Goal: Check status: Check status

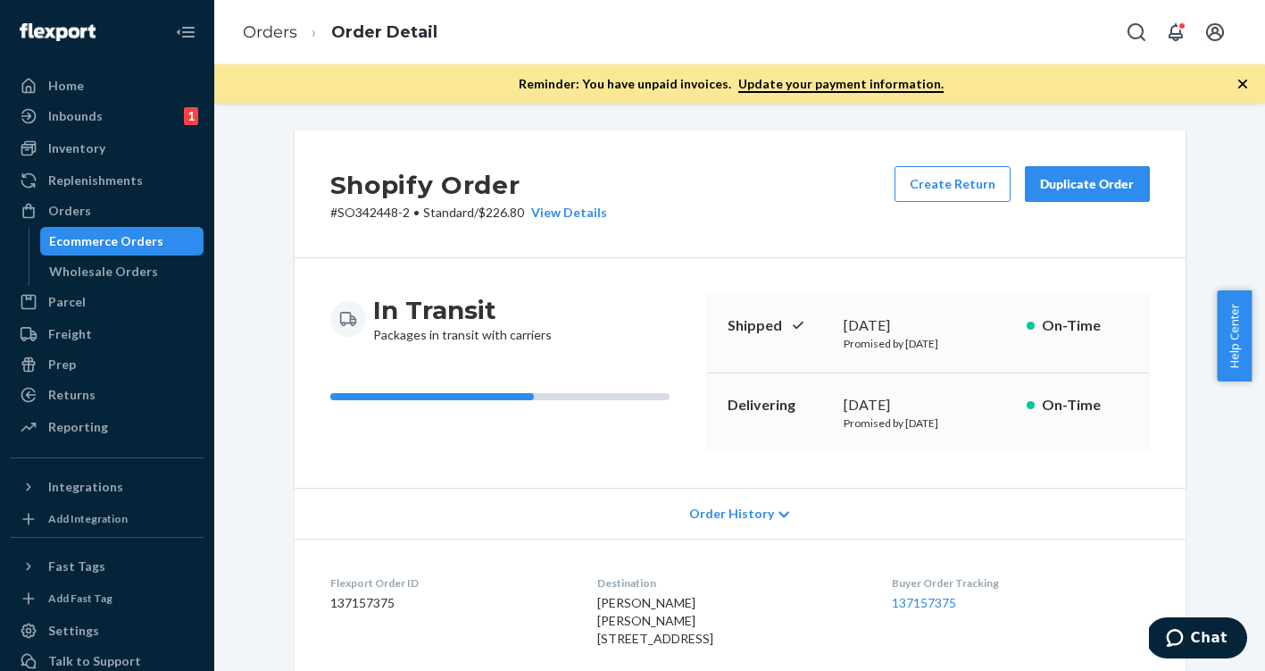
click at [85, 231] on div "Ecommerce Orders" at bounding box center [122, 241] width 161 height 25
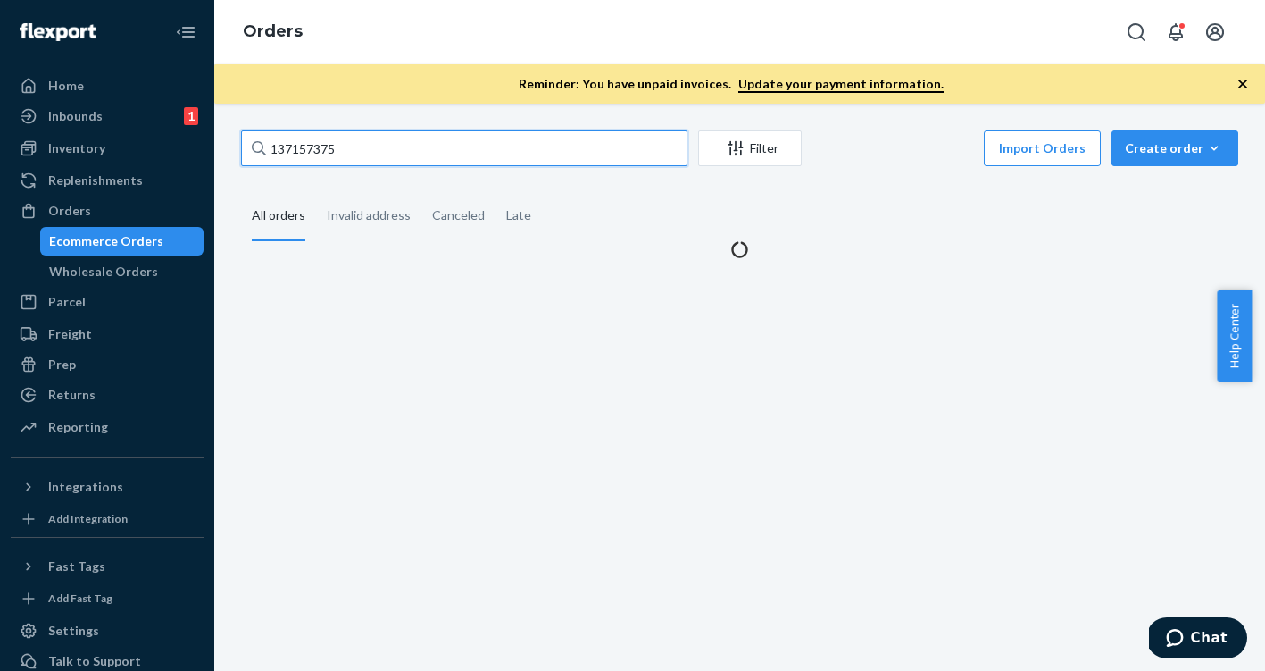
click at [305, 155] on input "137157375" at bounding box center [464, 148] width 446 height 36
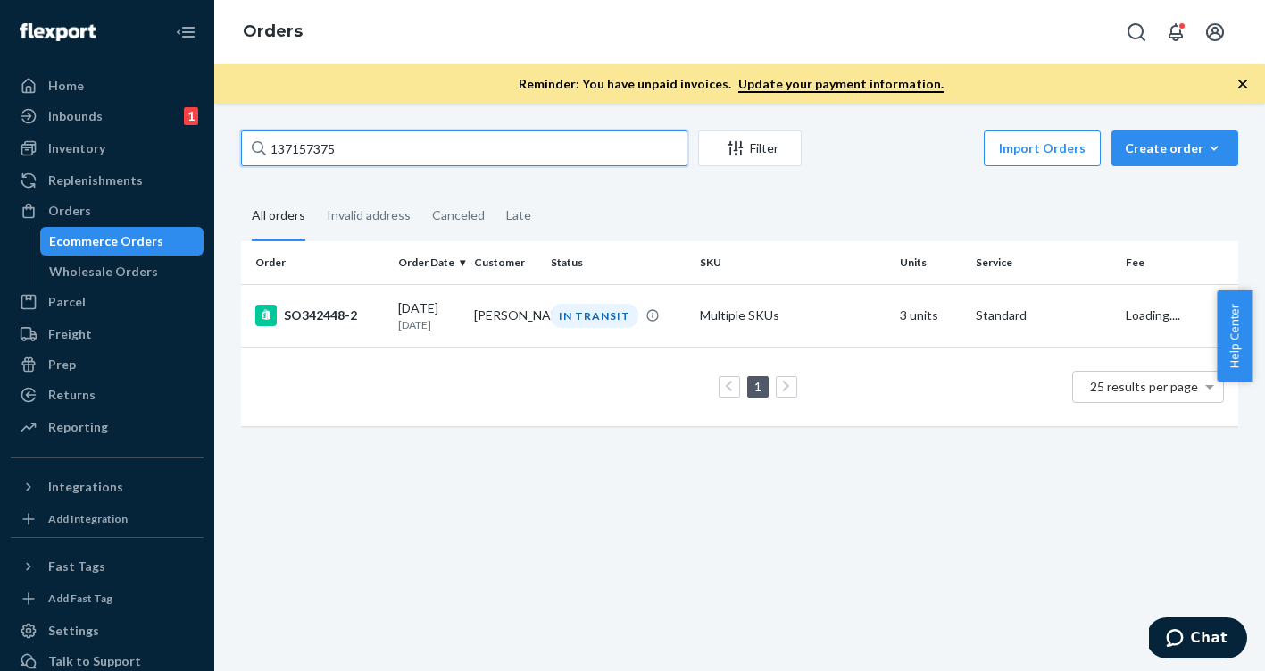
paste input "[URL][DOMAIN_NAME]"
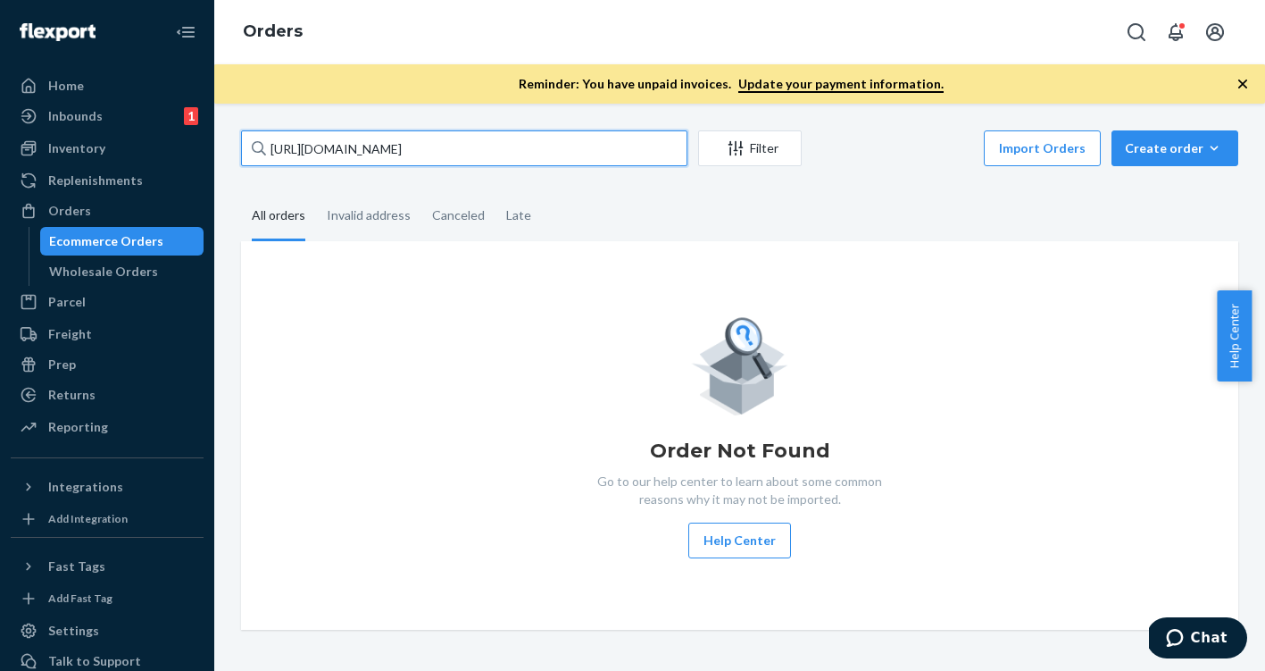
click at [497, 155] on input "[URL][DOMAIN_NAME]" at bounding box center [464, 148] width 446 height 36
paste input "136925591"
type input "136925591"
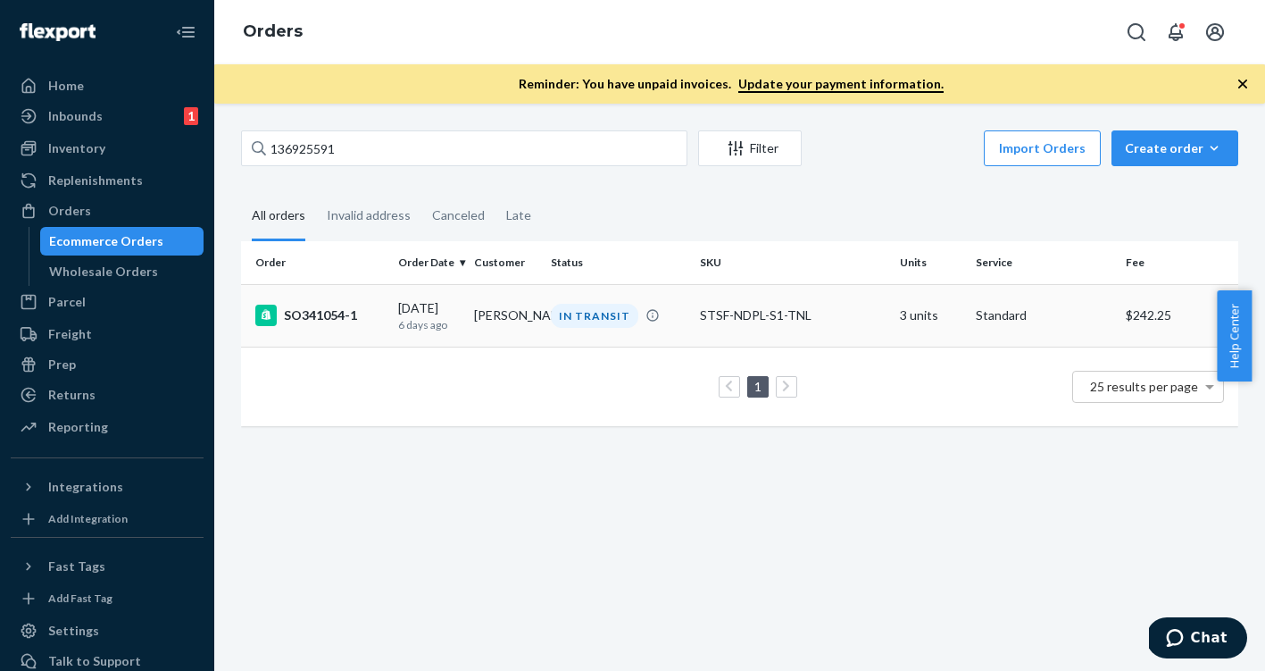
click at [331, 321] on div "SO341054-1" at bounding box center [319, 314] width 129 height 21
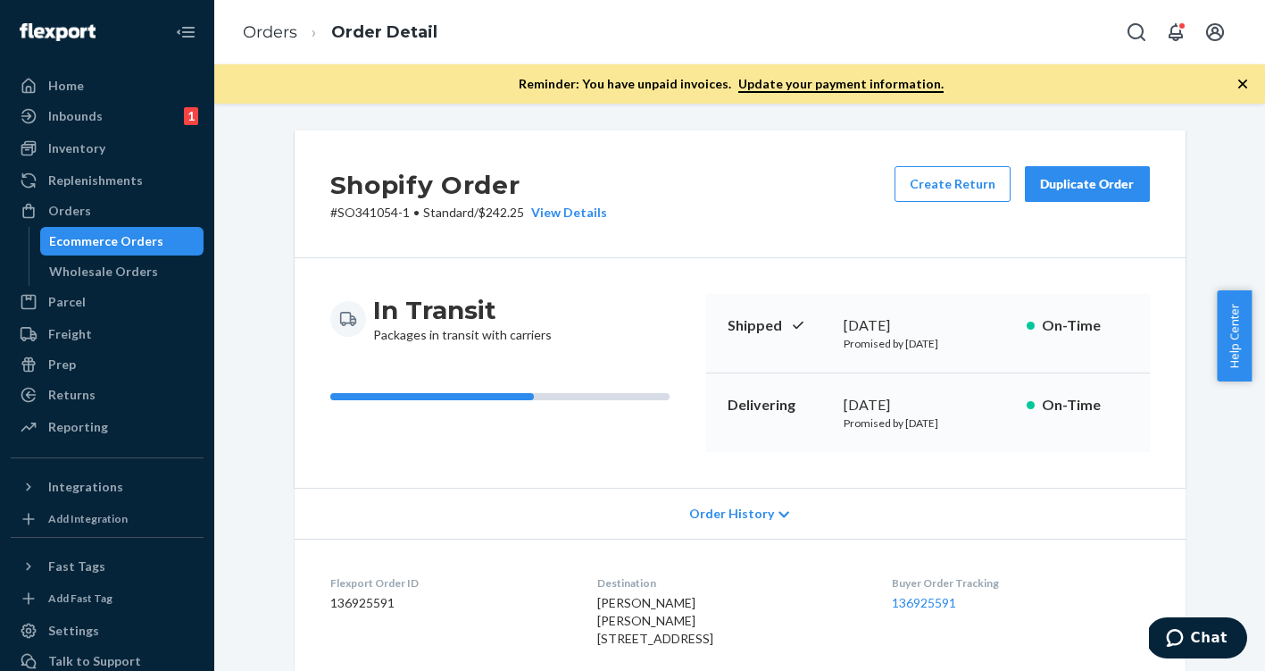
click at [140, 245] on div "Ecommerce Orders" at bounding box center [106, 241] width 114 height 18
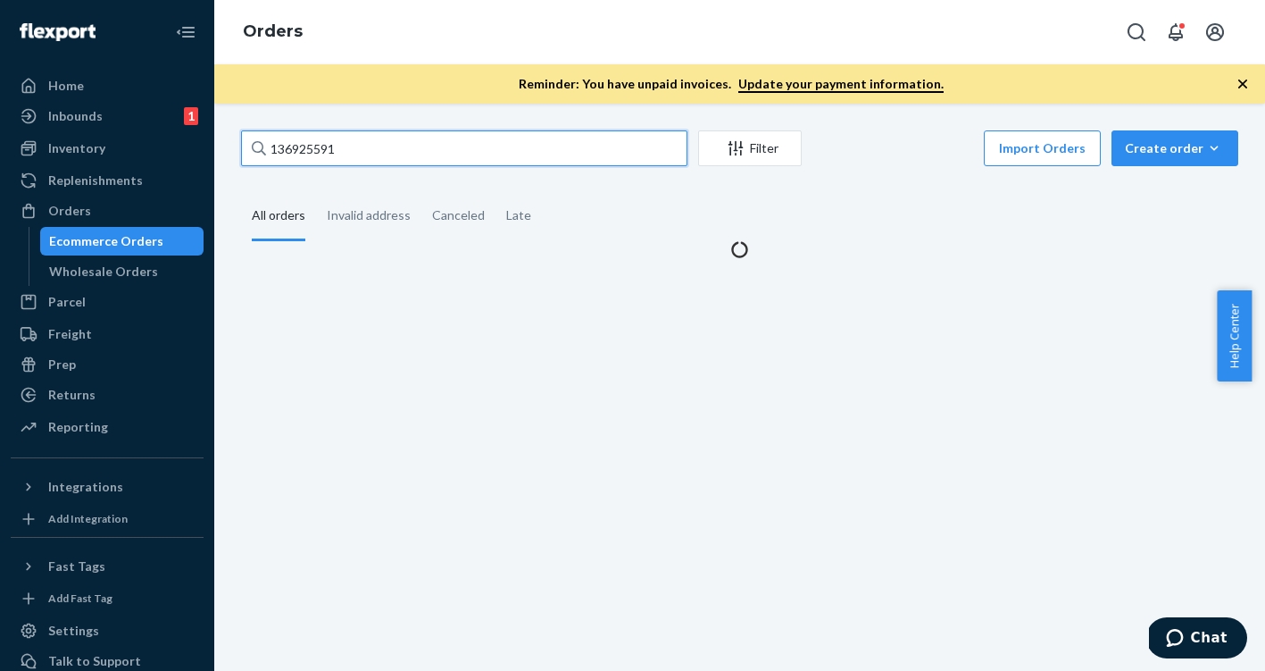
click at [371, 143] on input "136925591" at bounding box center [464, 148] width 446 height 36
click at [303, 151] on input "136925591" at bounding box center [464, 148] width 446 height 36
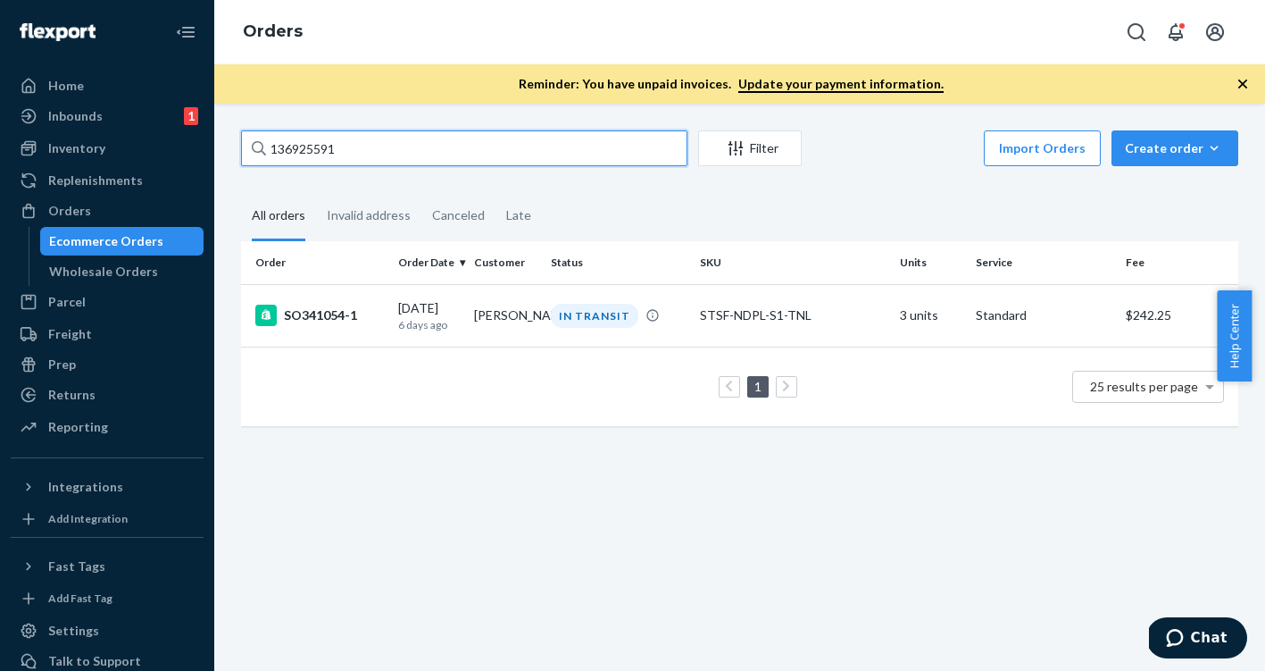
drag, startPoint x: 303, startPoint y: 151, endPoint x: 354, endPoint y: 177, distance: 57.9
click at [303, 152] on input "136925591" at bounding box center [464, 148] width 446 height 36
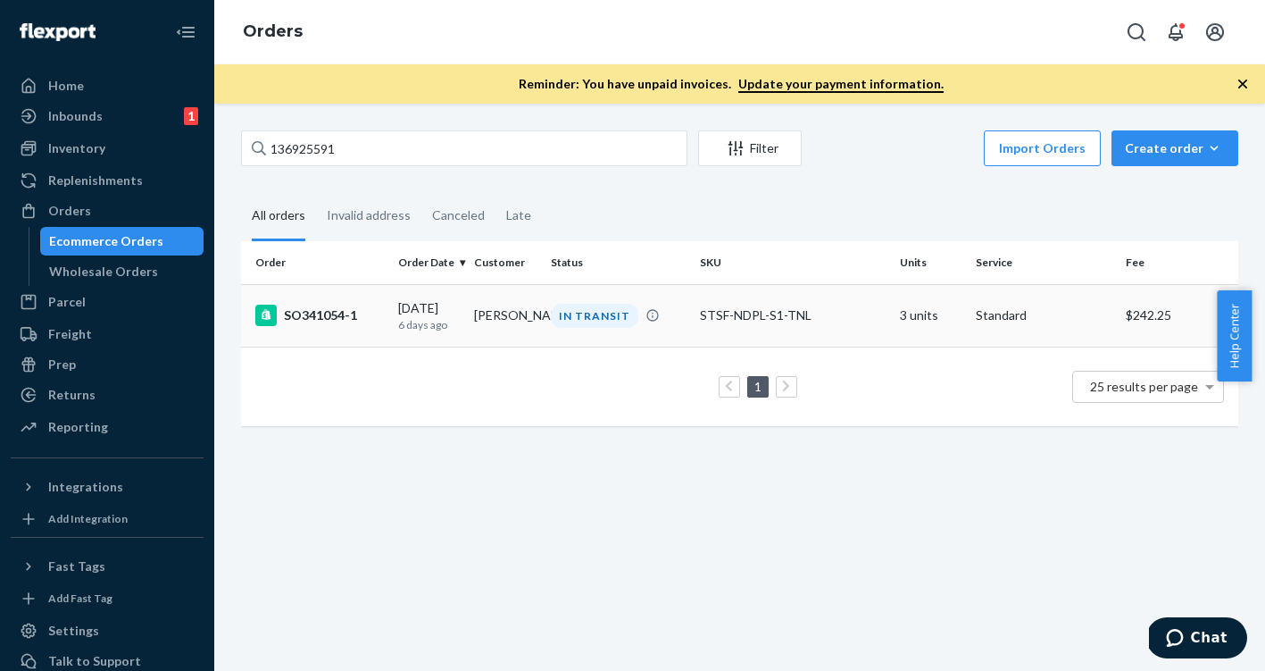
click at [331, 317] on div "SO341054-1" at bounding box center [319, 314] width 129 height 21
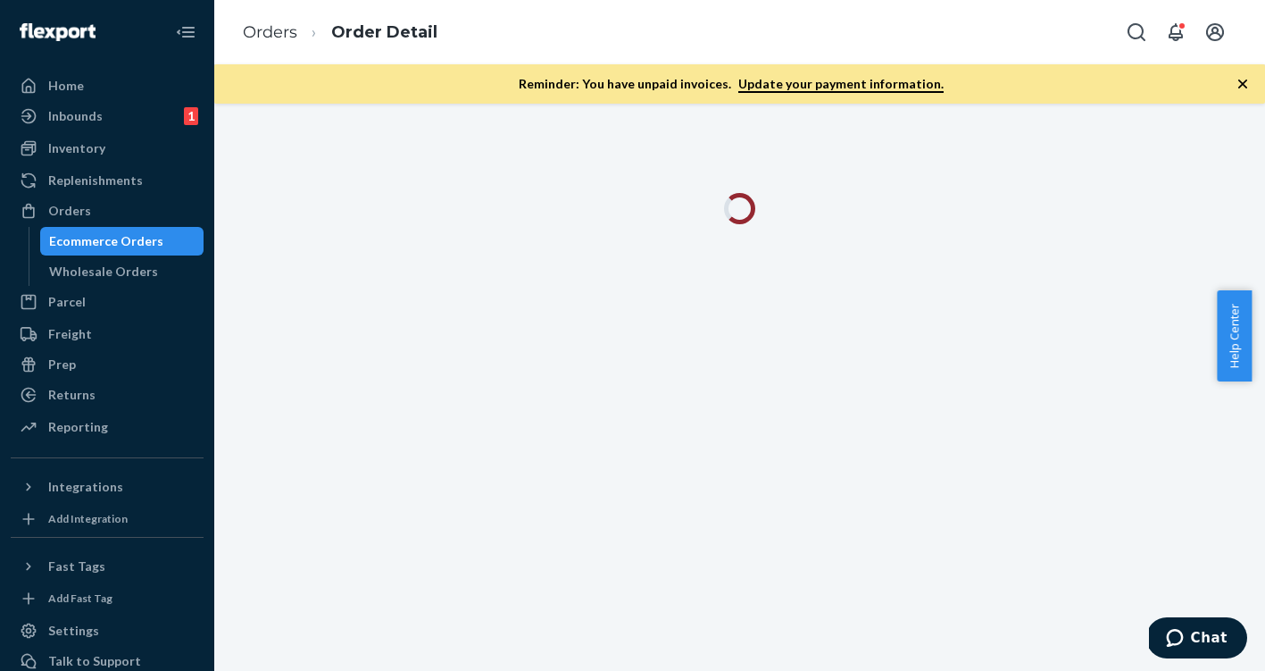
click at [1242, 88] on icon "button" at bounding box center [1243, 84] width 18 height 18
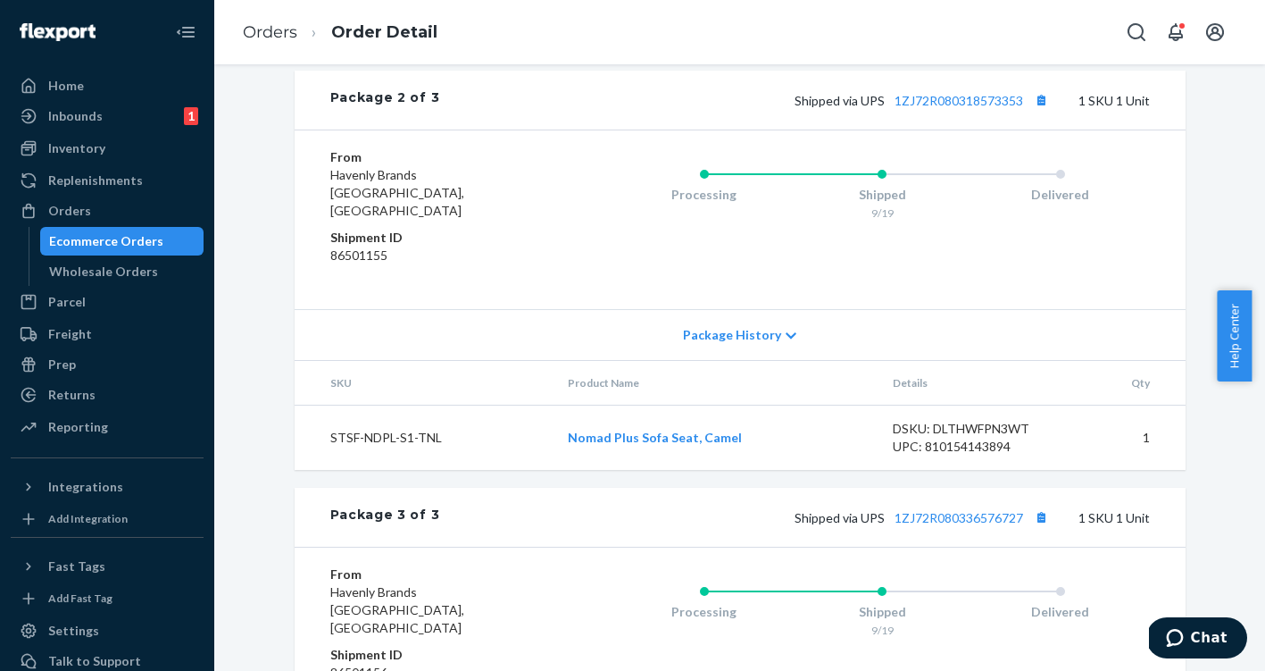
scroll to position [1145, 0]
